Goal: Transaction & Acquisition: Purchase product/service

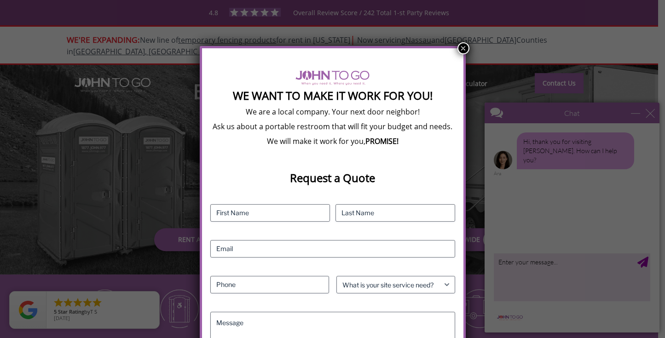
click at [462, 49] on button "×" at bounding box center [463, 48] width 12 height 12
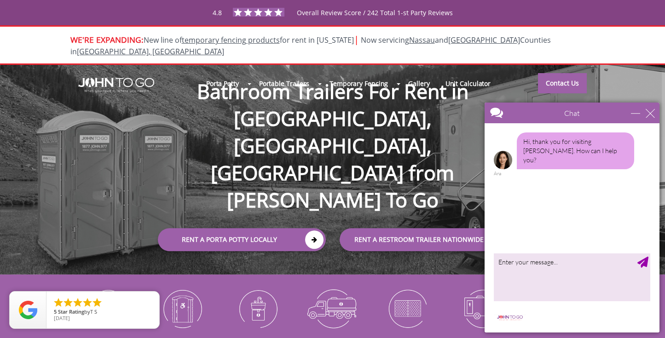
click at [462, 49] on div at bounding box center [332, 169] width 665 height 338
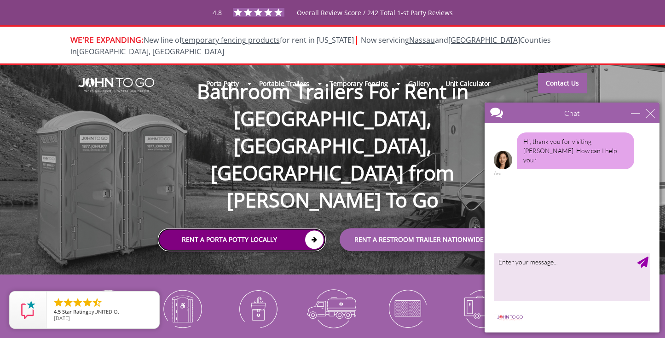
click at [233, 228] on link "Rent a Porta Potty Locally" at bounding box center [242, 239] width 168 height 23
click at [234, 228] on link "Rent a Porta Potty Locally" at bounding box center [242, 239] width 168 height 23
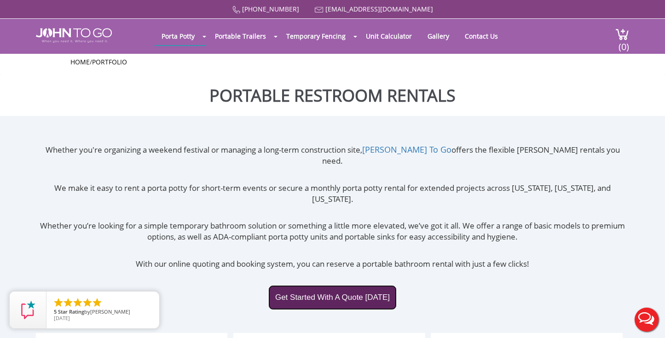
click at [325, 285] on link "Get Started With A Quote Today" at bounding box center [332, 297] width 128 height 25
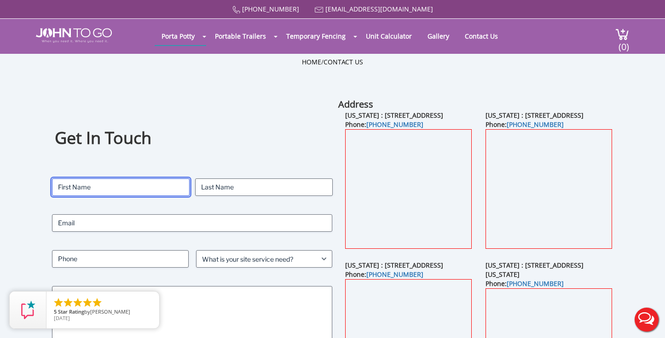
click at [91, 185] on input "First" at bounding box center [121, 187] width 138 height 17
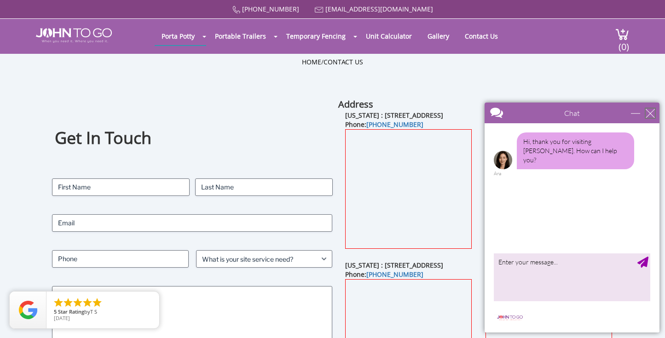
click at [647, 110] on div "close" at bounding box center [650, 113] width 9 height 9
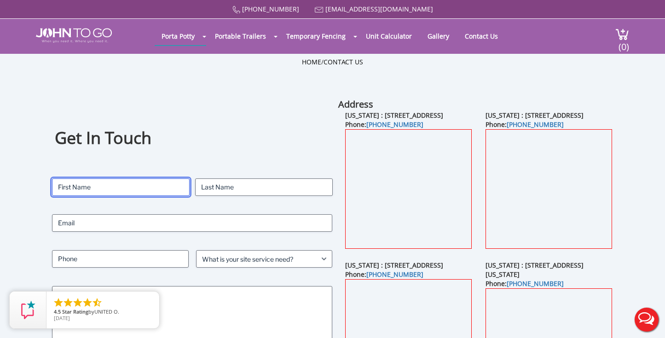
click at [117, 188] on input "First" at bounding box center [121, 187] width 138 height 17
type input "Yvonna"
type input "Kopacz"
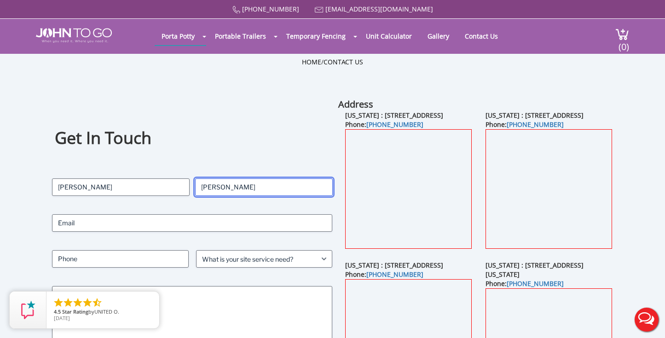
type input "ymkopacz@yahoo.com"
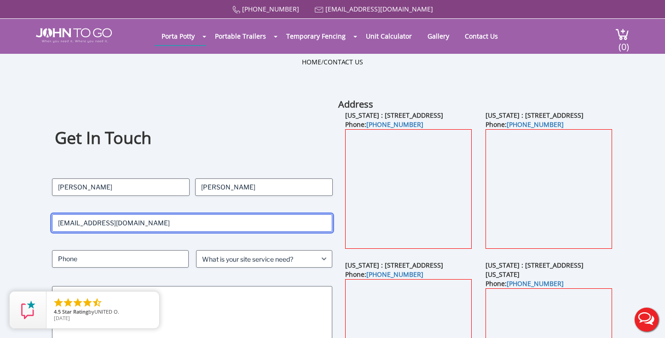
type input "9178253234"
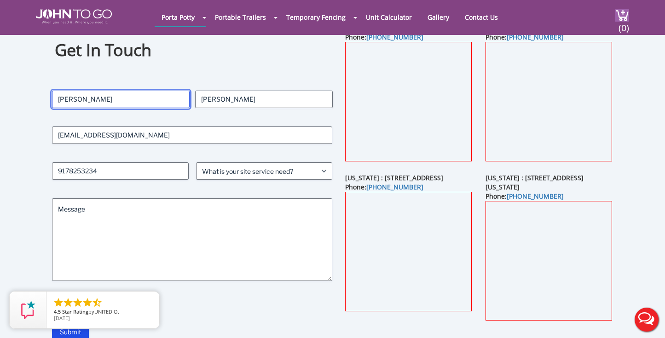
scroll to position [55, 0]
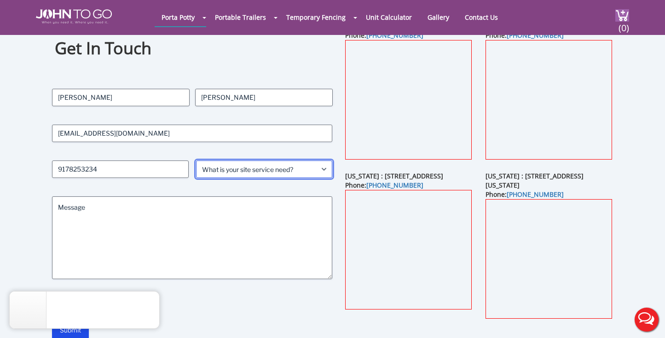
click at [323, 167] on select "What is your site service need? Consumer Construction - Commercial Construction…" at bounding box center [264, 169] width 137 height 17
click at [327, 167] on select "What is your site service need? Consumer Construction - Commercial Construction…" at bounding box center [264, 169] width 137 height 17
click at [320, 168] on select "What is your site service need? Consumer Construction - Commercial Construction…" at bounding box center [264, 169] width 137 height 17
select select "Event"
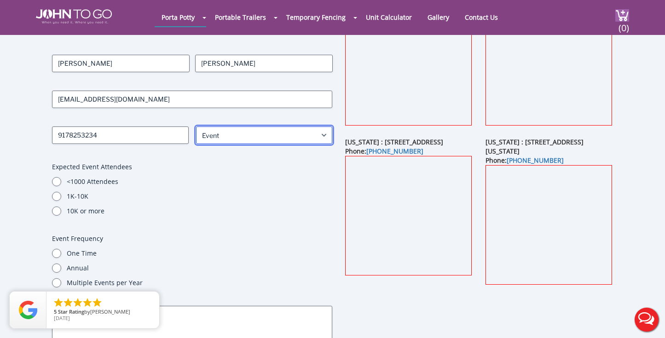
scroll to position [94, 0]
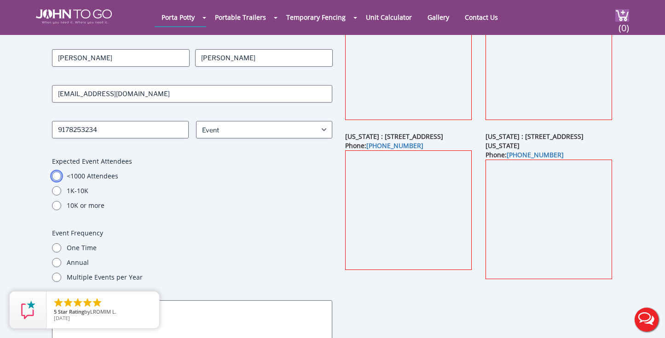
click at [54, 174] on input "<1000 Attendees" at bounding box center [56, 176] width 9 height 9
radio input "true"
click at [56, 248] on input "One Time" at bounding box center [56, 247] width 9 height 9
radio input "true"
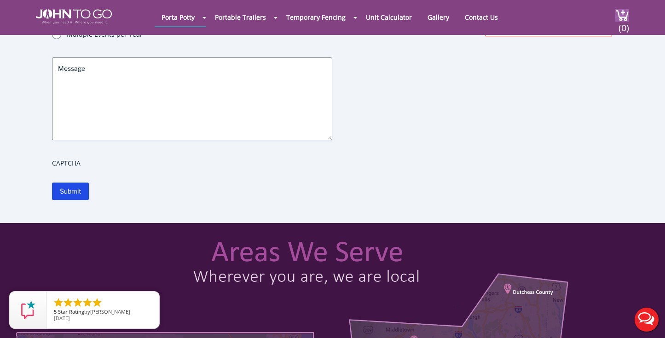
scroll to position [312, 0]
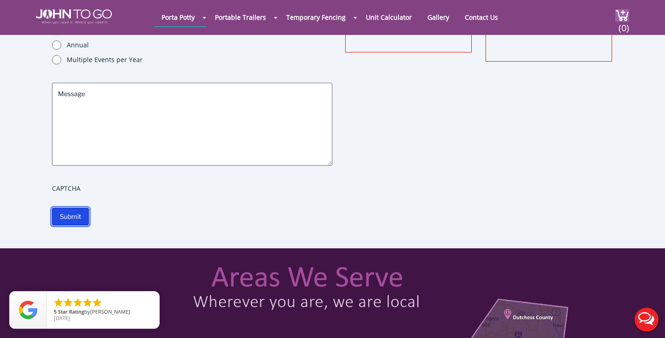
click at [70, 212] on input "Submit" at bounding box center [70, 216] width 37 height 17
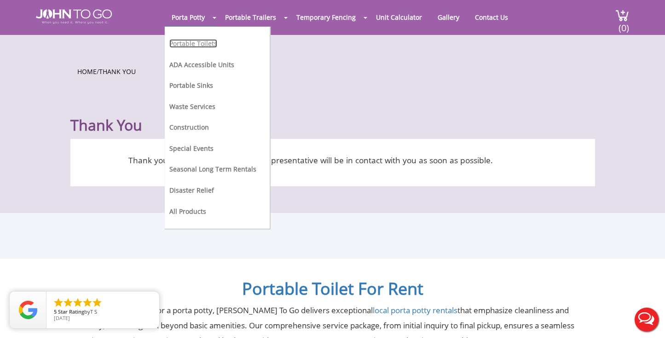
click at [202, 42] on link "Portable Toilets" at bounding box center [193, 43] width 48 height 9
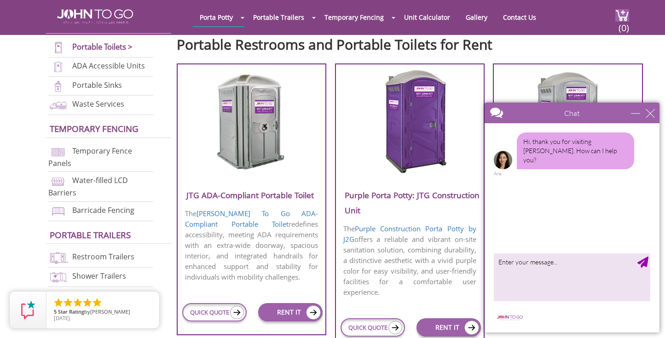
scroll to position [340, 0]
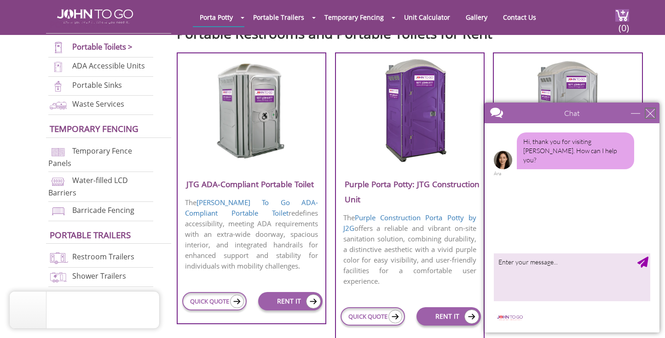
click at [648, 114] on div "close" at bounding box center [650, 113] width 9 height 9
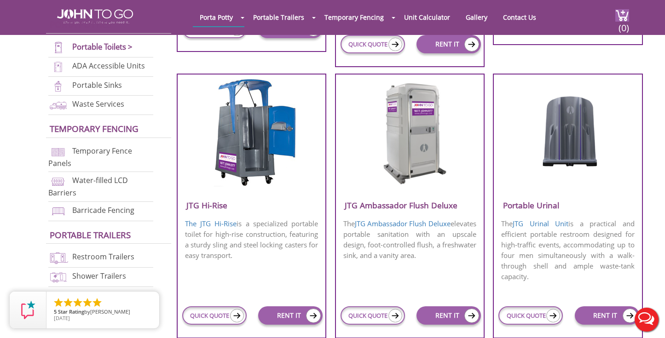
scroll to position [611, 0]
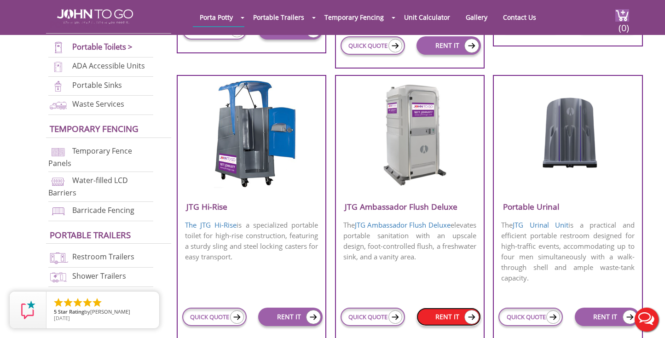
click at [448, 315] on link "RENT IT" at bounding box center [448, 317] width 64 height 18
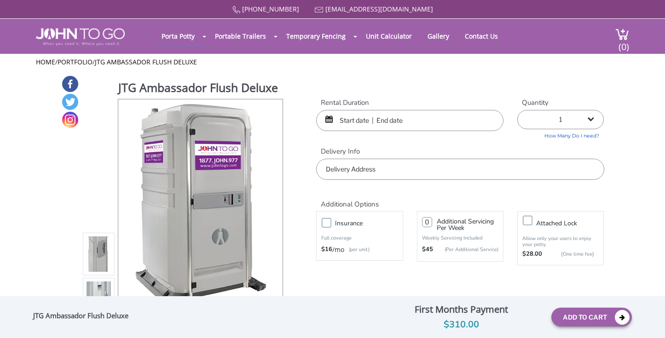
click at [356, 116] on input "text" at bounding box center [409, 120] width 187 height 21
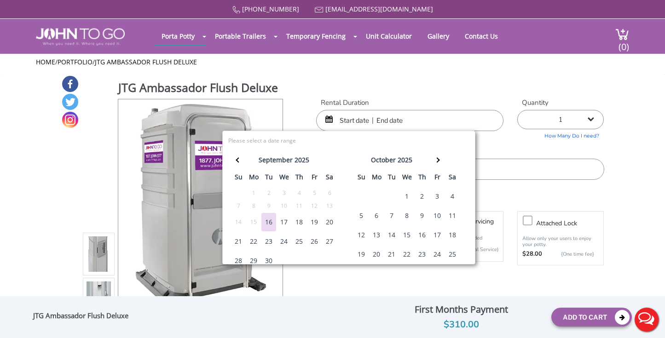
click at [352, 119] on input "text" at bounding box center [409, 120] width 187 height 21
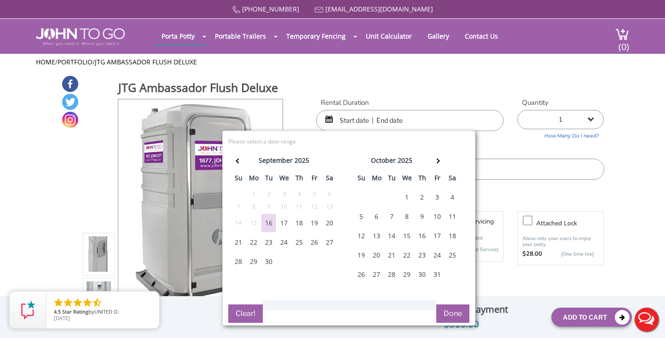
click at [301, 242] on div "25" at bounding box center [299, 242] width 15 height 18
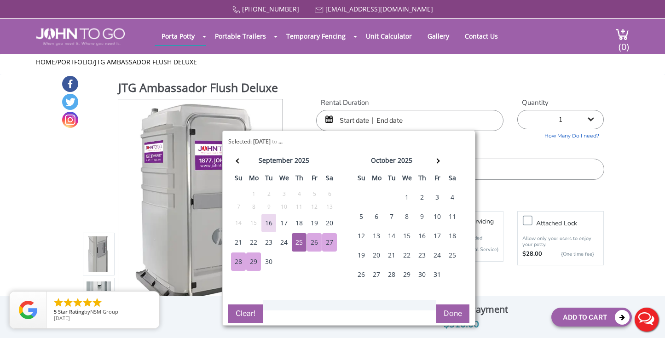
click at [254, 258] on div "29" at bounding box center [253, 262] width 15 height 18
type input "09/25/2025 to 09/29/2025"
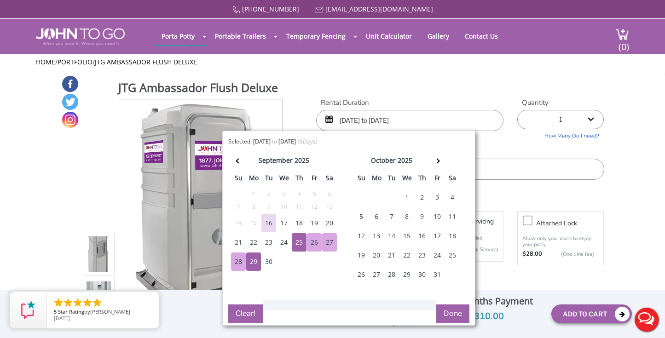
click at [454, 313] on button "Done" at bounding box center [452, 314] width 33 height 18
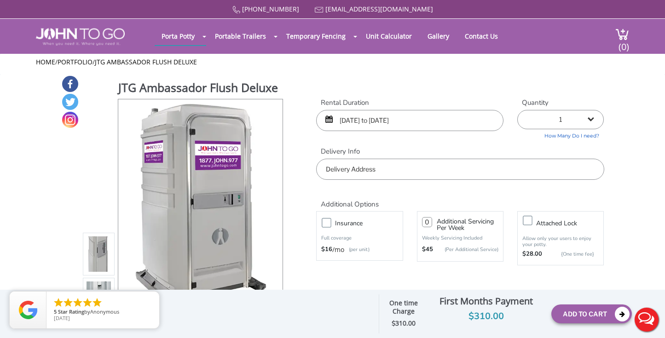
click at [389, 172] on input "text" at bounding box center [460, 169] width 288 height 21
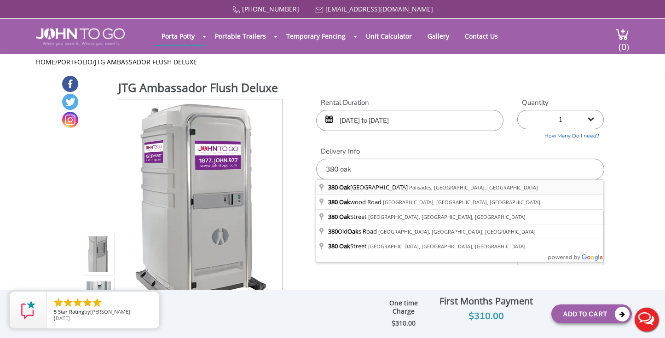
type input "380 Oak Tree Road, Palisades, NY, USA"
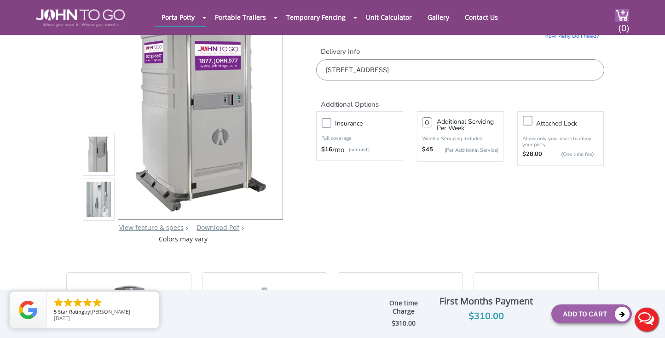
scroll to position [68, 0]
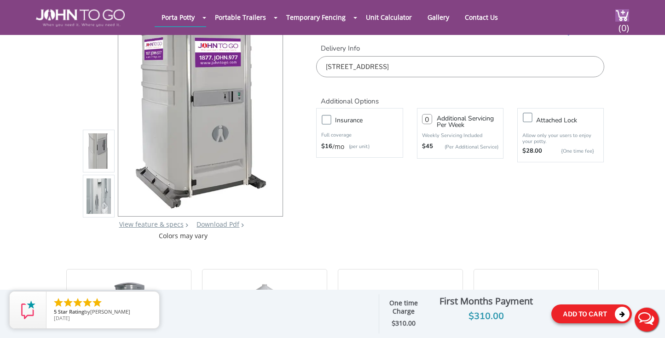
click at [589, 313] on button "Add To Cart" at bounding box center [591, 314] width 81 height 19
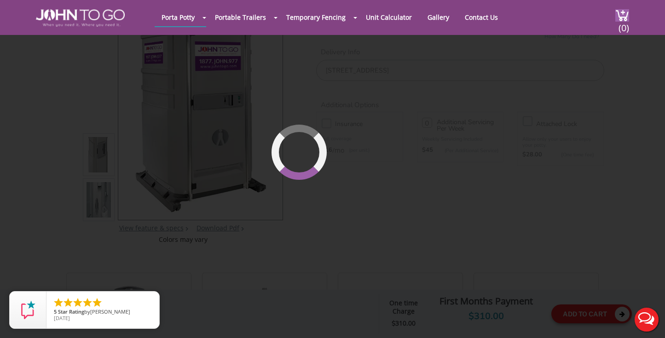
scroll to position [63, 0]
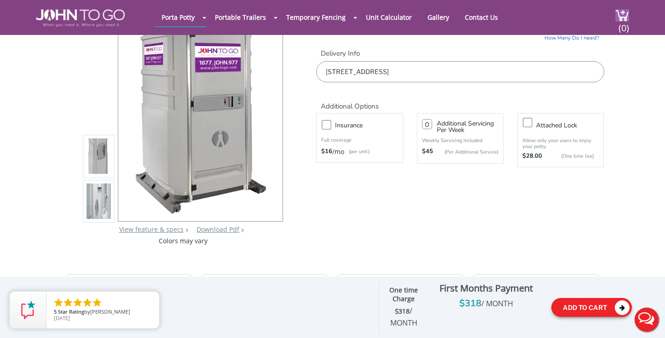
click at [589, 305] on button "Add To Cart" at bounding box center [591, 307] width 81 height 19
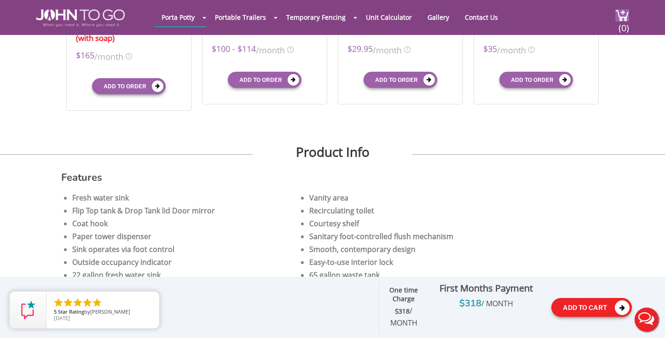
scroll to position [427, 0]
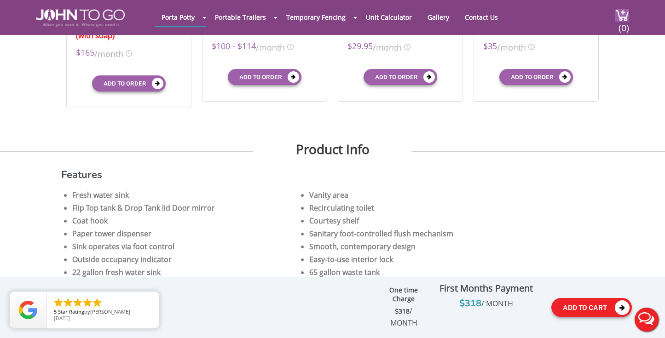
click at [587, 307] on button "Add To Cart" at bounding box center [591, 307] width 81 height 19
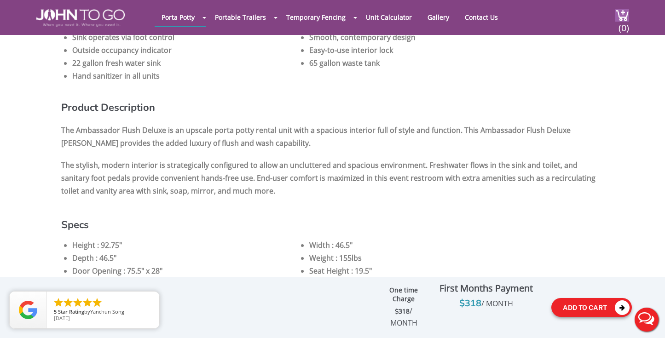
scroll to position [657, 0]
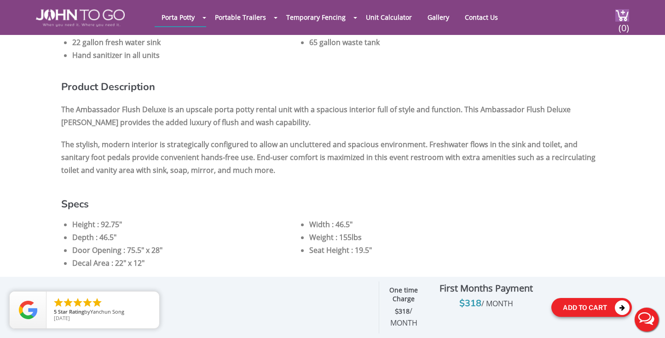
click at [620, 303] on icon at bounding box center [622, 307] width 15 height 15
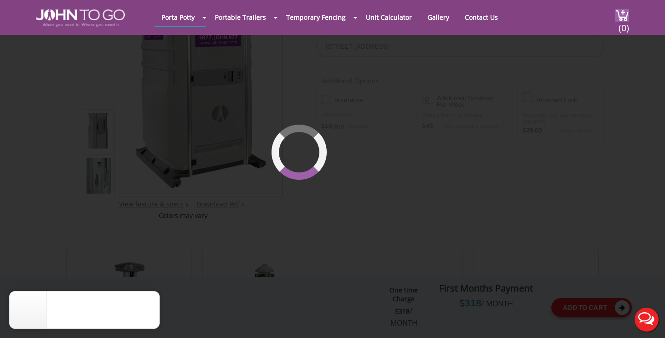
scroll to position [63, 0]
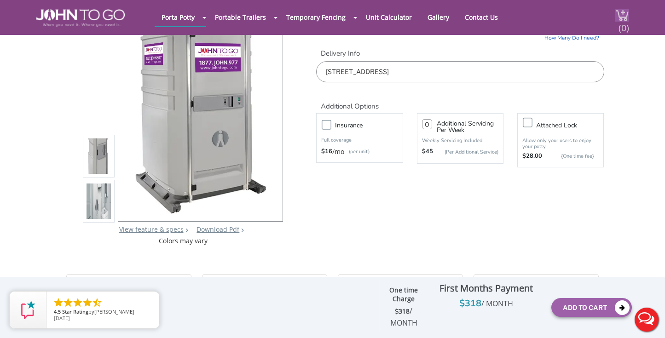
click at [623, 13] on img at bounding box center [622, 15] width 14 height 12
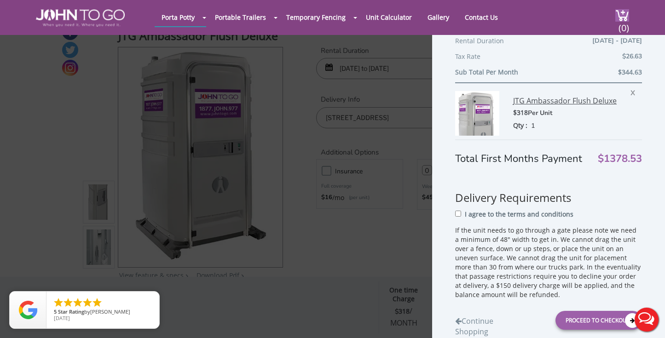
scroll to position [137, 0]
click at [631, 92] on span "X" at bounding box center [634, 91] width 9 height 12
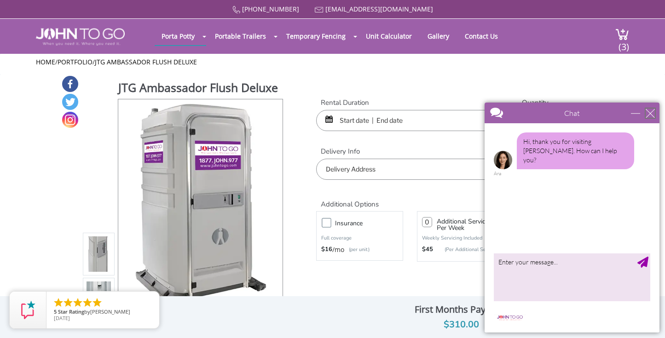
click at [647, 113] on div "close" at bounding box center [650, 113] width 9 height 9
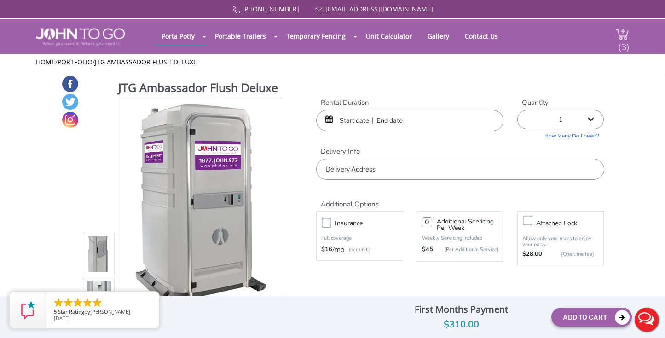
click at [622, 42] on span "(3)" at bounding box center [623, 43] width 11 height 20
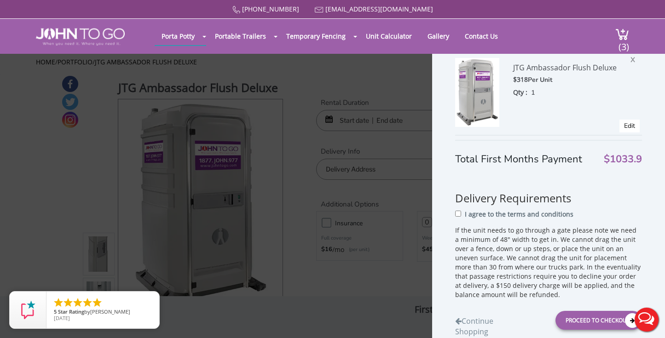
scroll to position [135, 0]
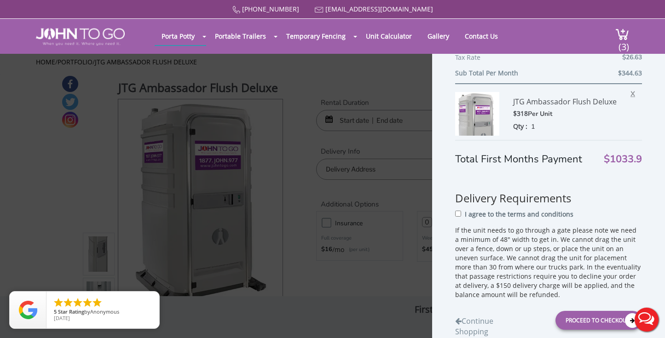
click at [632, 93] on span "X" at bounding box center [634, 93] width 9 height 12
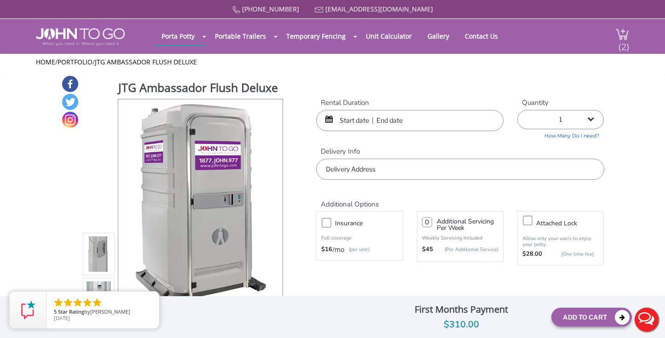
click at [622, 45] on span "(2)" at bounding box center [623, 43] width 11 height 20
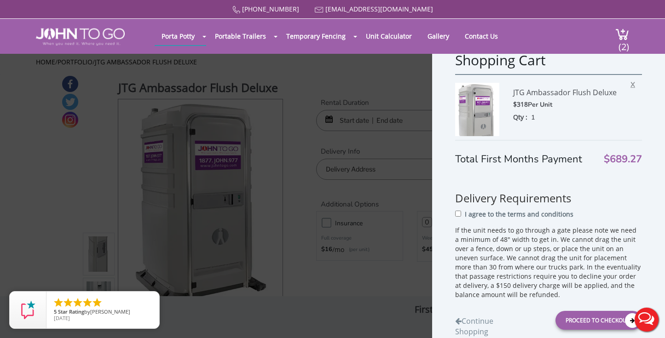
click at [633, 83] on span "X" at bounding box center [634, 83] width 9 height 12
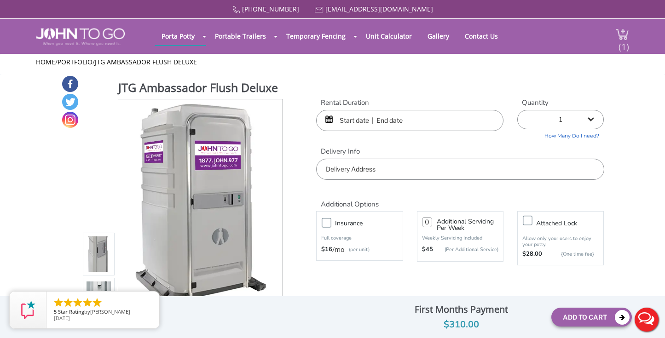
click at [622, 37] on span "(1)" at bounding box center [623, 43] width 11 height 20
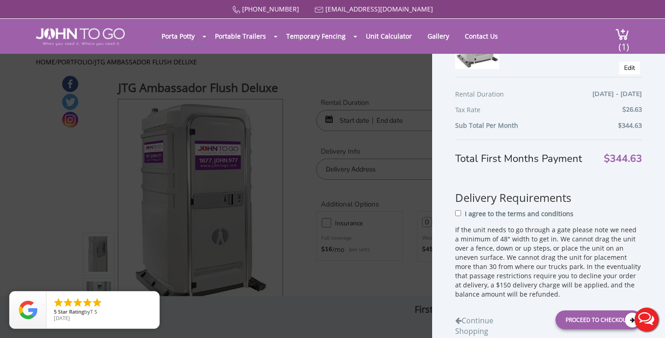
scroll to position [82, 0]
click at [456, 215] on input "I agree to the terms and conditions" at bounding box center [458, 214] width 6 height 6
checkbox input "true"
click at [590, 319] on div "Proceed to Checkout" at bounding box center [598, 320] width 87 height 19
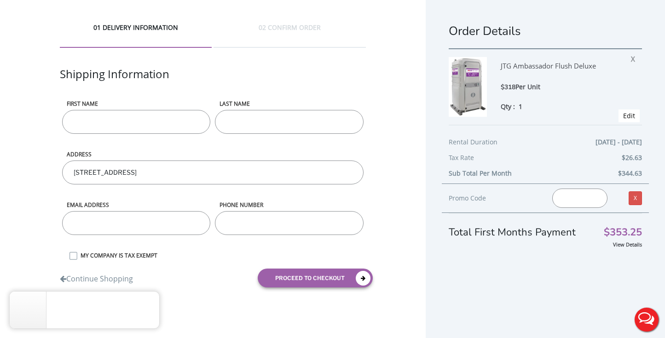
scroll to position [17, 0]
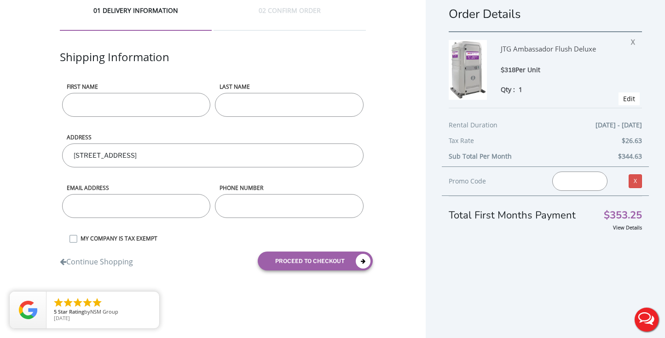
click at [125, 107] on input "First name" at bounding box center [136, 105] width 148 height 24
type input "[PERSON_NAME]"
type input "[EMAIL_ADDRESS][DOMAIN_NAME]"
type input "9178253234"
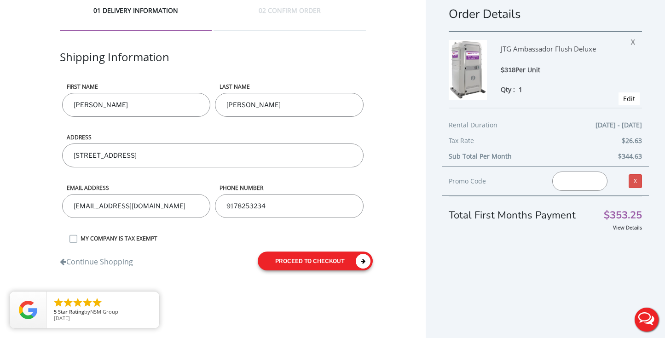
click at [319, 261] on button "proceed to checkout" at bounding box center [315, 261] width 115 height 19
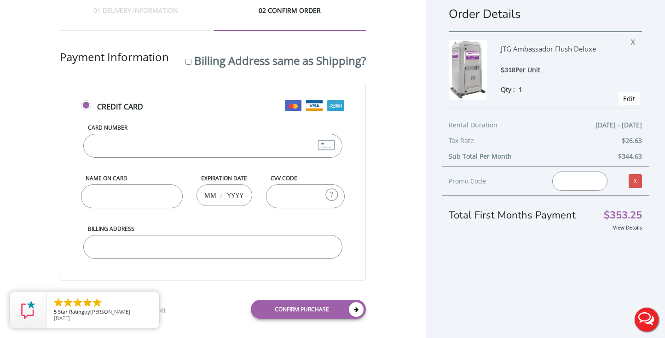
click at [109, 142] on input "Card Number" at bounding box center [212, 146] width 259 height 24
drag, startPoint x: 109, startPoint y: 142, endPoint x: 3, endPoint y: 111, distance: 110.5
click at [105, 142] on input "Card Number" at bounding box center [212, 146] width 259 height 24
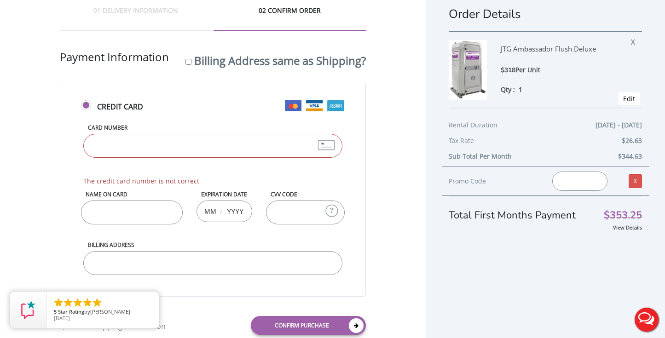
type input "[CREDIT_CARD_NUMBER]"
type input "[PERSON_NAME]"
type input "07"
type input "2030"
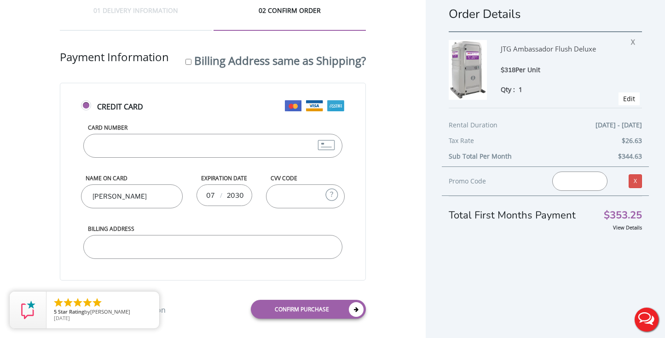
click at [302, 200] on input "CVV Code" at bounding box center [305, 197] width 79 height 24
type input "246"
click at [203, 244] on input "Billing Address" at bounding box center [212, 247] width 259 height 24
type input "[STREET_ADDRESS]"
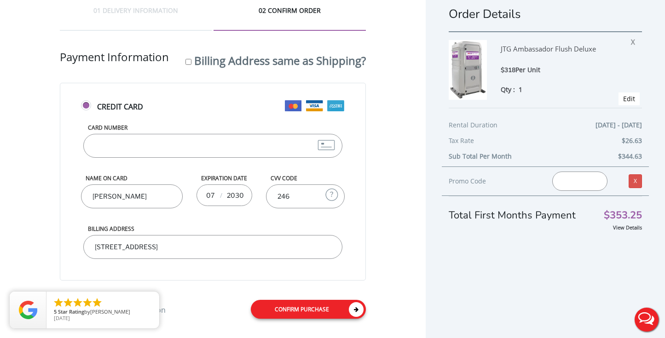
click at [308, 307] on link "Confirm purchase" at bounding box center [308, 309] width 115 height 19
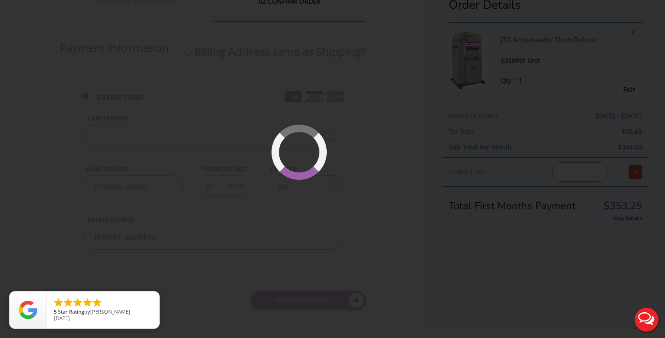
scroll to position [0, 0]
